Goal: Task Accomplishment & Management: Complete application form

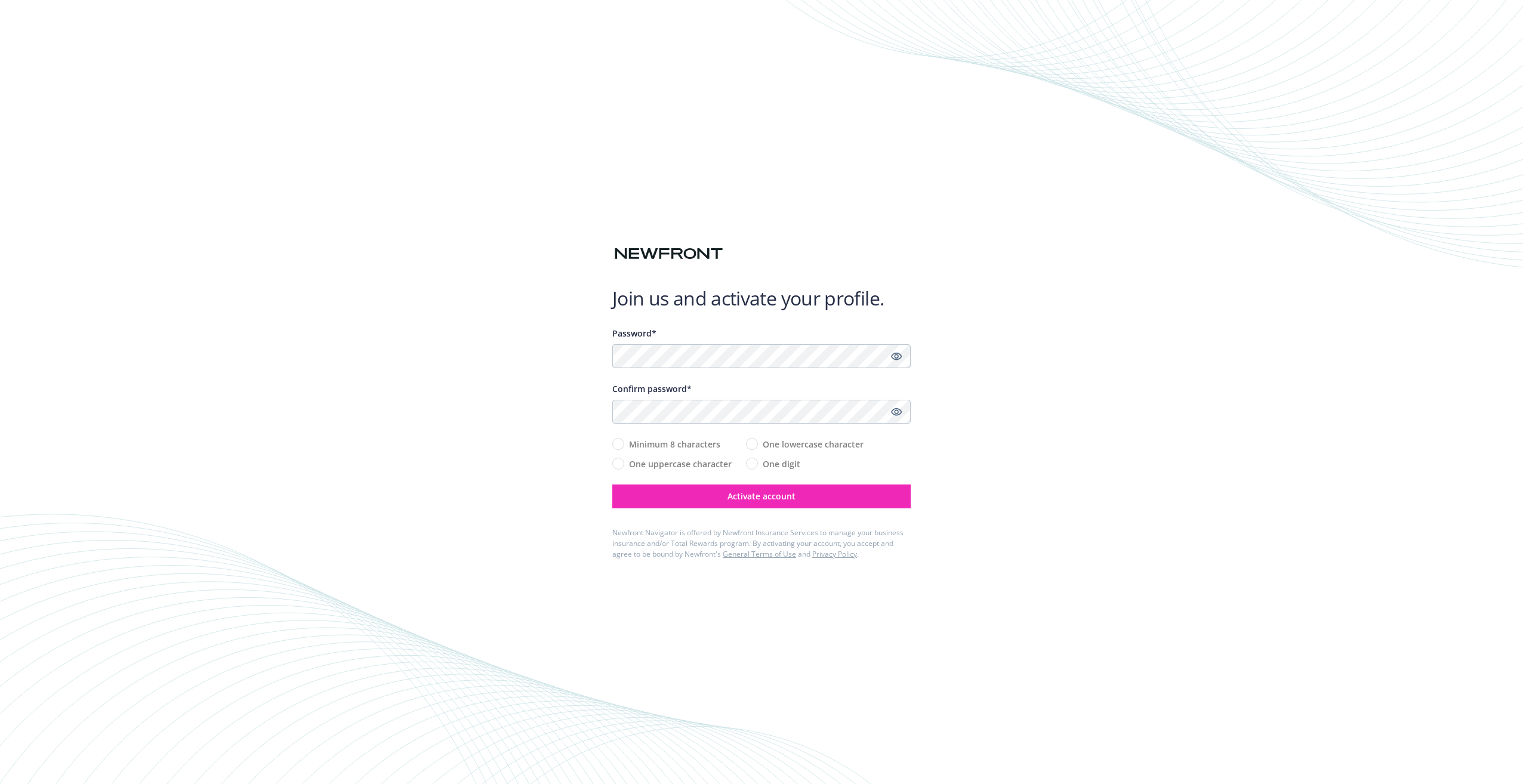
click at [496, 198] on div "Join us and activate your profile. Password* Confirm password* Minimum 8 charac…" at bounding box center [762, 392] width 1523 height 784
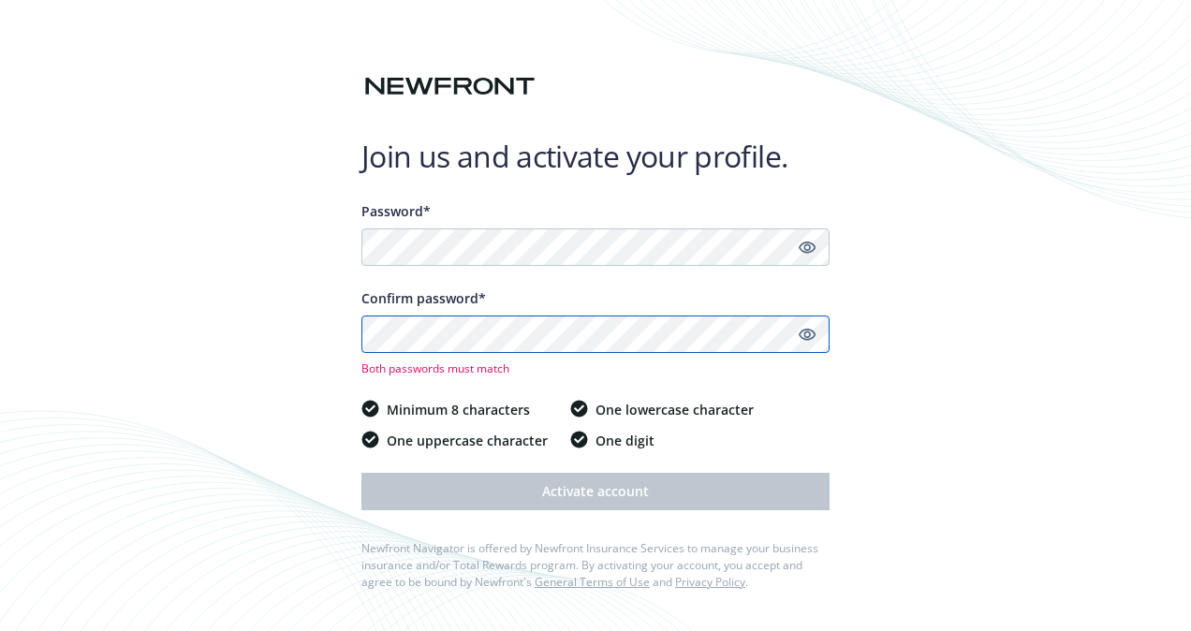
click at [362, 473] on button "Activate account" at bounding box center [596, 491] width 468 height 37
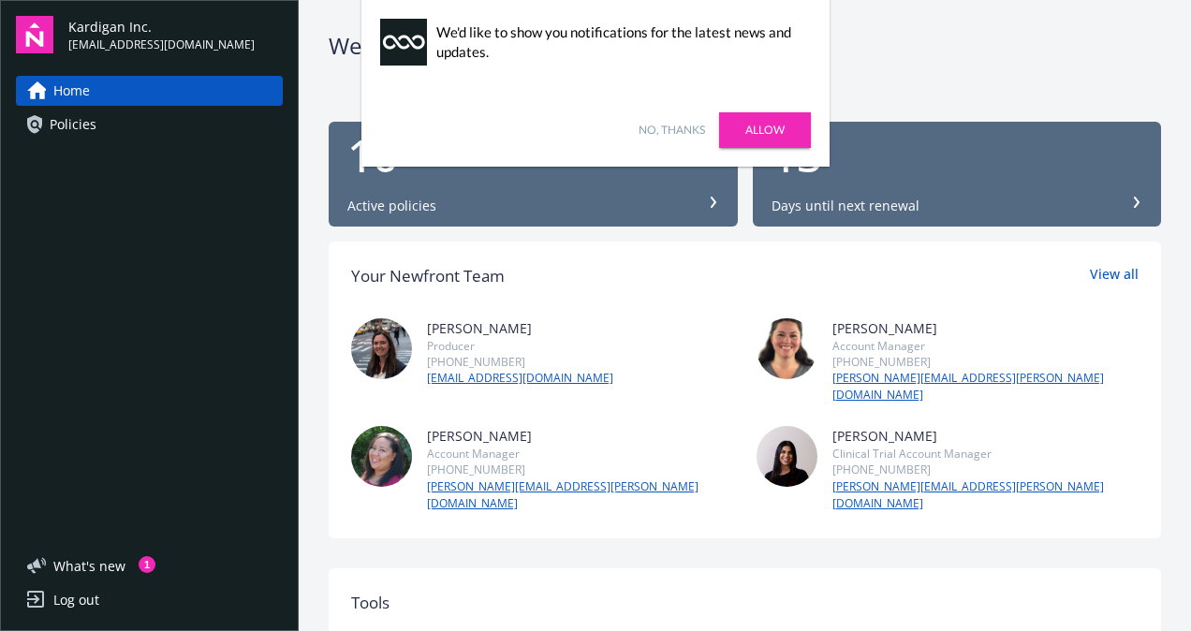
click at [676, 128] on link "No, thanks" at bounding box center [672, 130] width 66 height 17
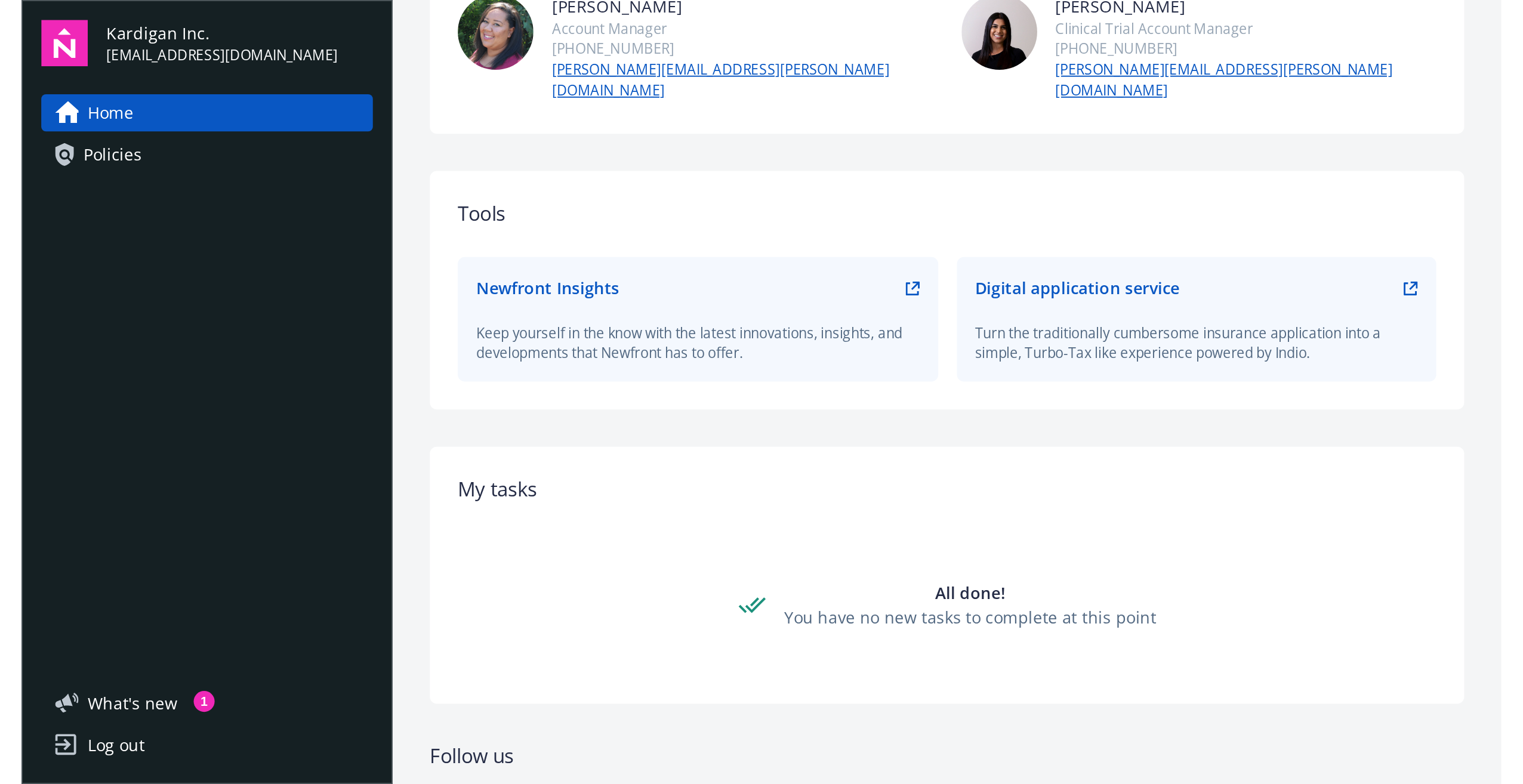
scroll to position [341, 0]
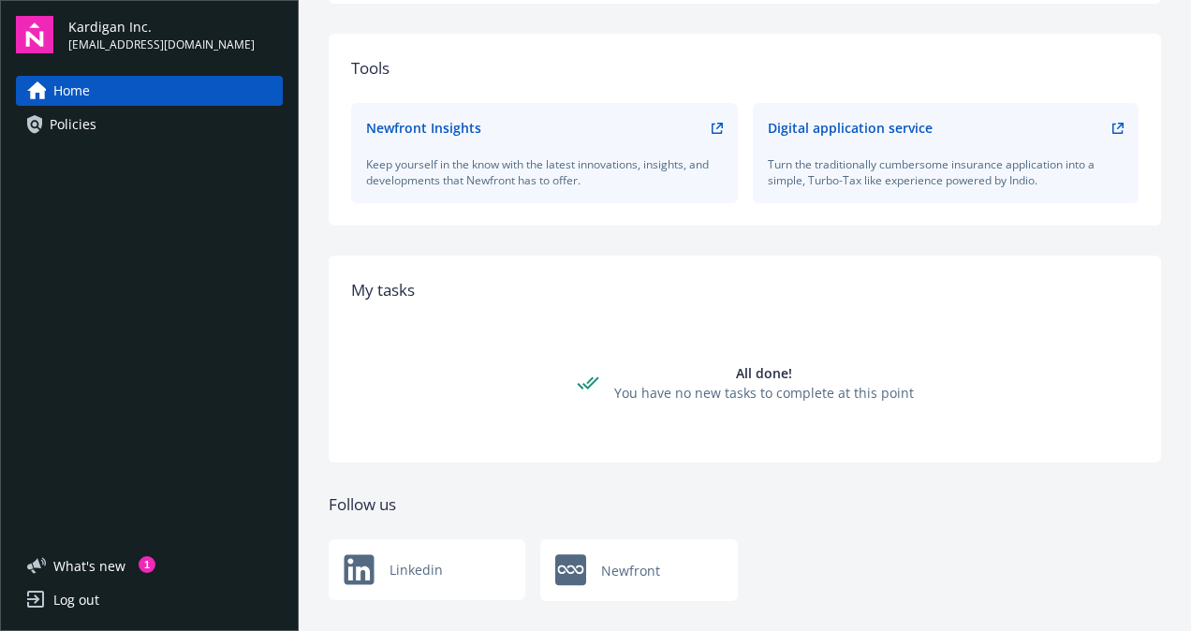
click at [66, 114] on span "Policies" at bounding box center [73, 125] width 47 height 30
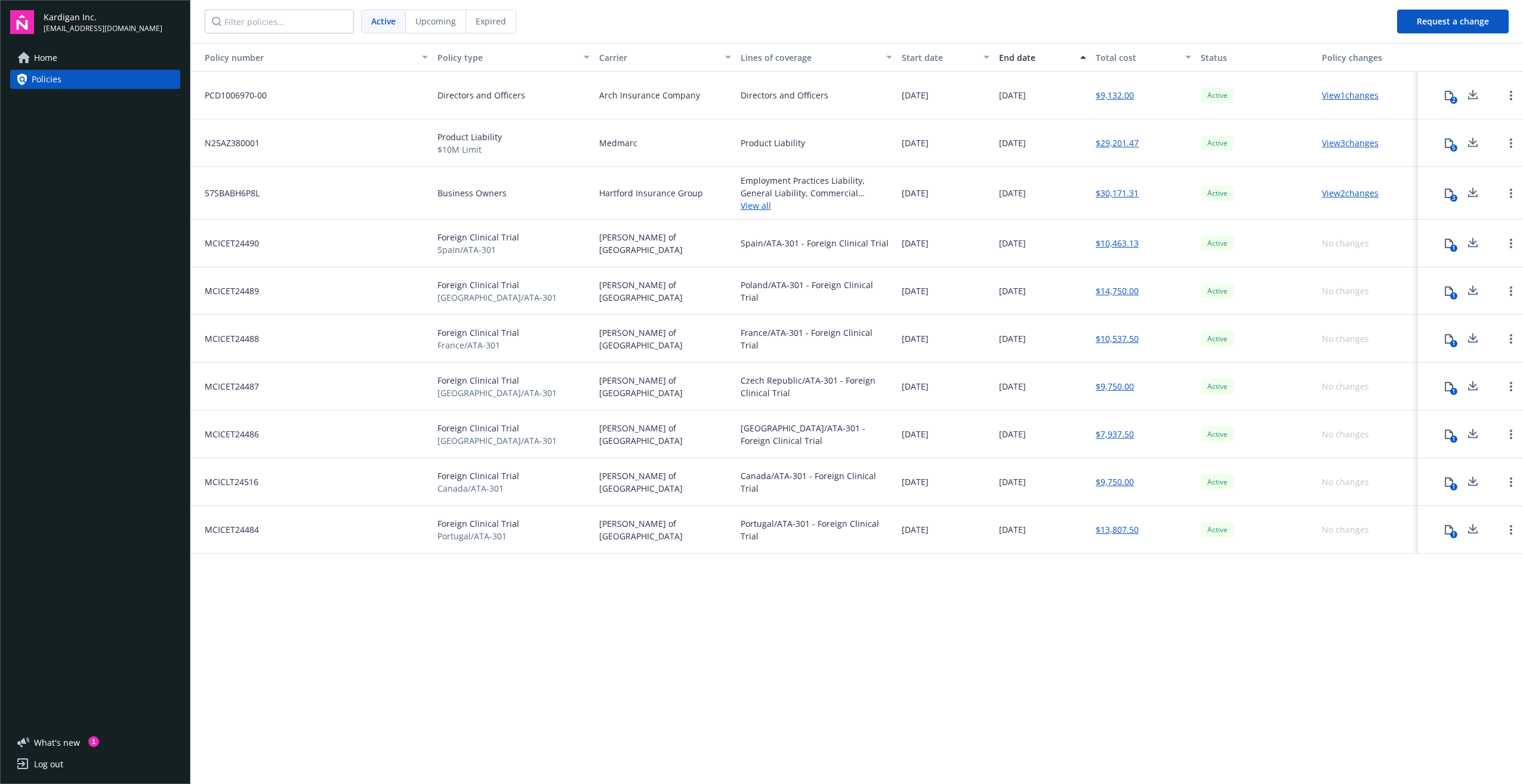
click at [758, 194] on link "View 2 changes" at bounding box center [1350, 193] width 57 height 11
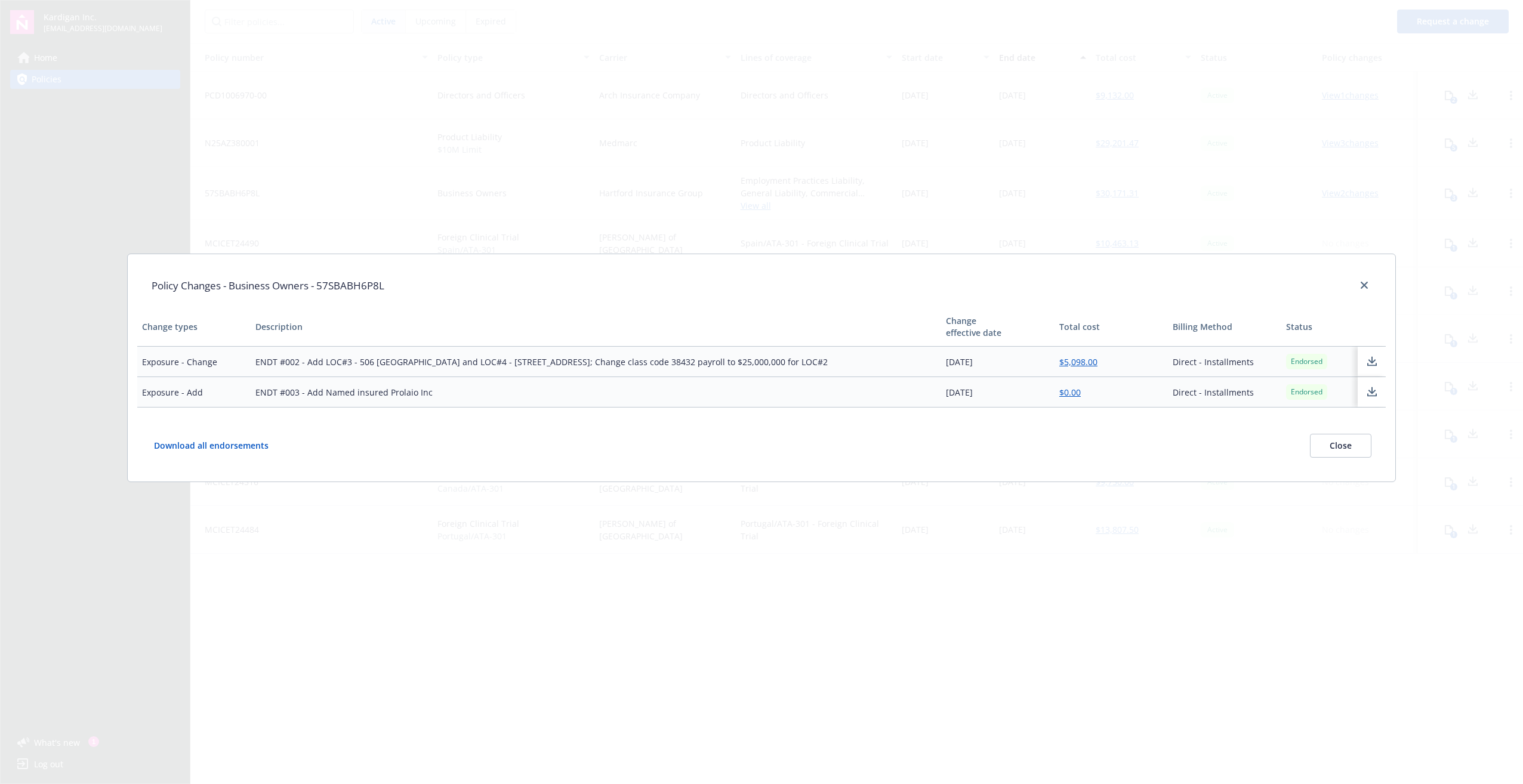
click at [758, 359] on icon at bounding box center [1372, 361] width 14 height 15
click at [758, 362] on icon at bounding box center [1372, 361] width 14 height 15
click at [758, 285] on icon "close" at bounding box center [1364, 285] width 7 height 7
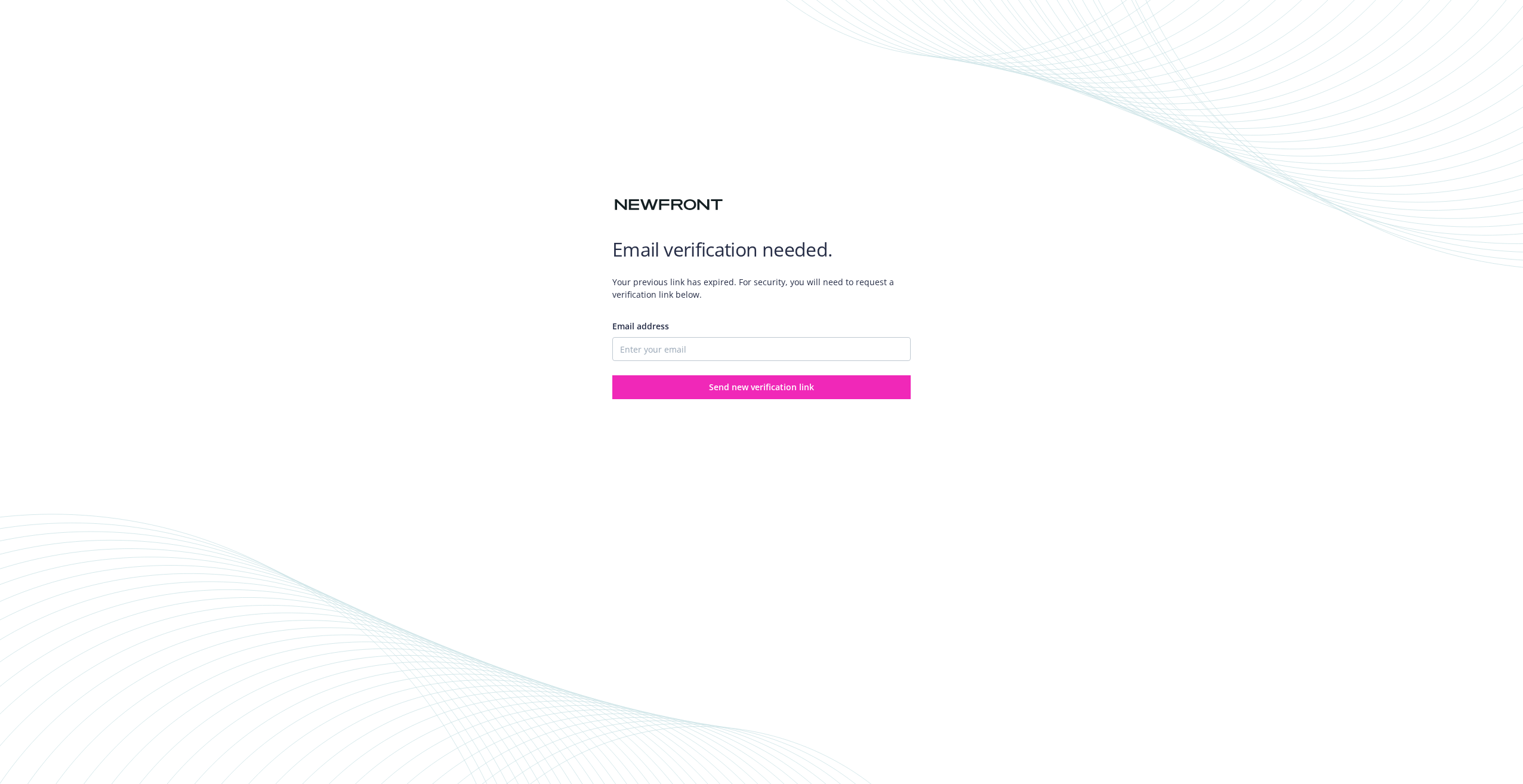
click at [372, 89] on div "Email verification needed. Your previous link has expired. For security, you wi…" at bounding box center [762, 392] width 1523 height 784
